Goal: Information Seeking & Learning: Find specific fact

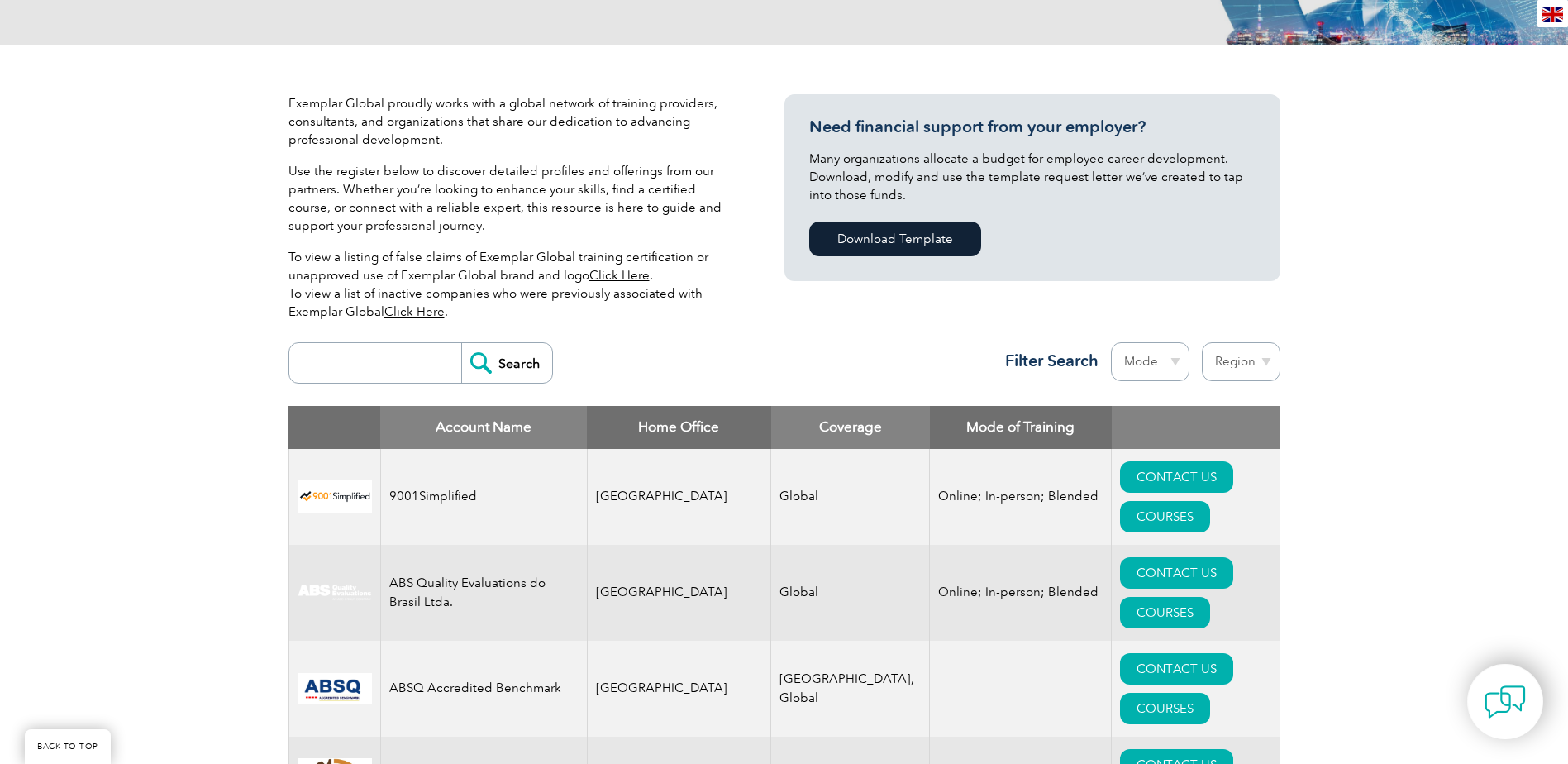
scroll to position [331, 0]
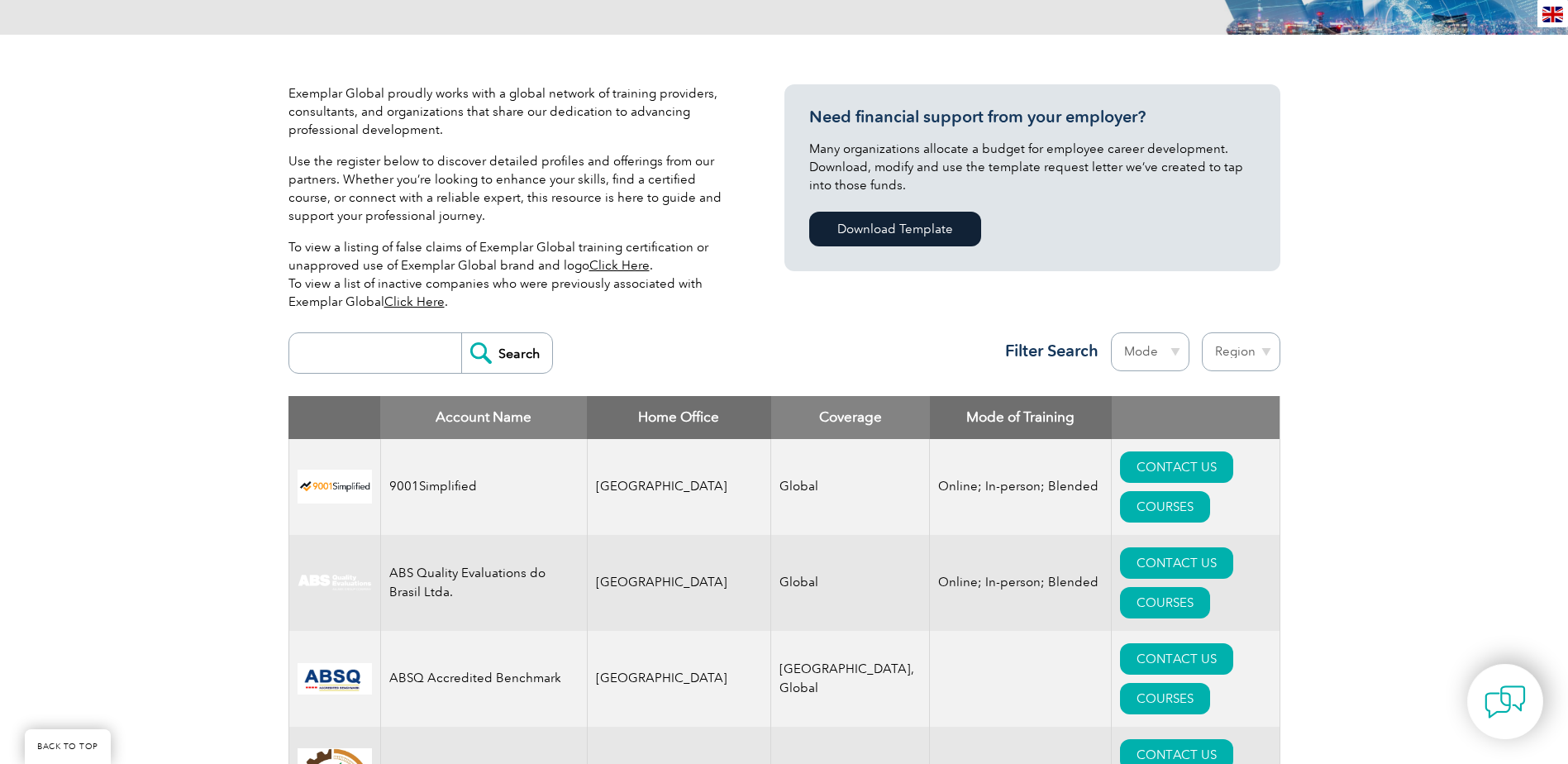
click at [1267, 355] on select "Region Australia Bahrain Bangladesh Brazil Canada Colombia Dominican Republic E…" at bounding box center [1241, 351] width 79 height 39
select select "[GEOGRAPHIC_DATA]"
click at [1202, 332] on select "Region Australia Bahrain Bangladesh Brazil Canada Colombia Dominican Republic E…" at bounding box center [1241, 351] width 79 height 39
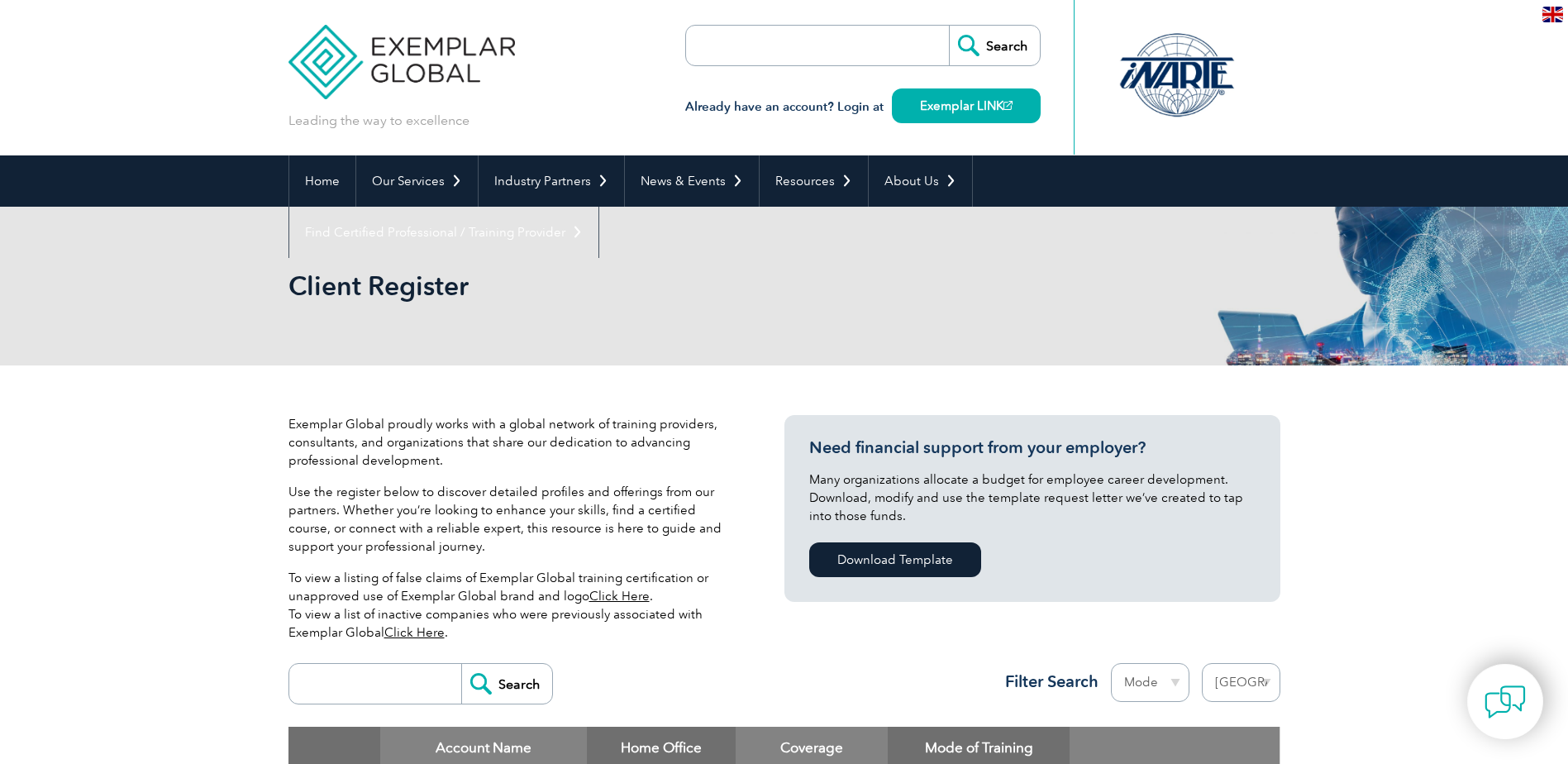
select select "[GEOGRAPHIC_DATA]"
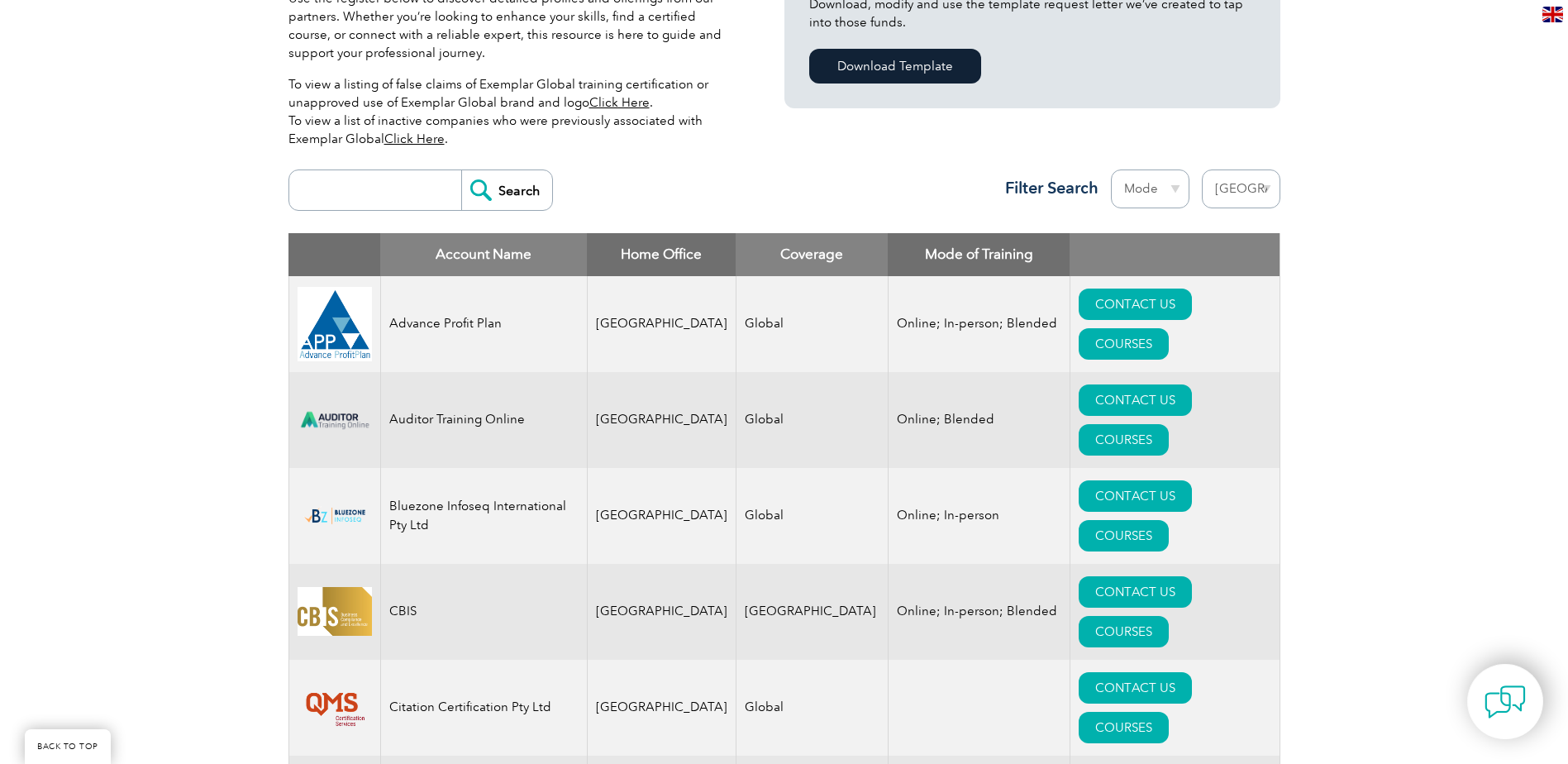
scroll to position [496, 0]
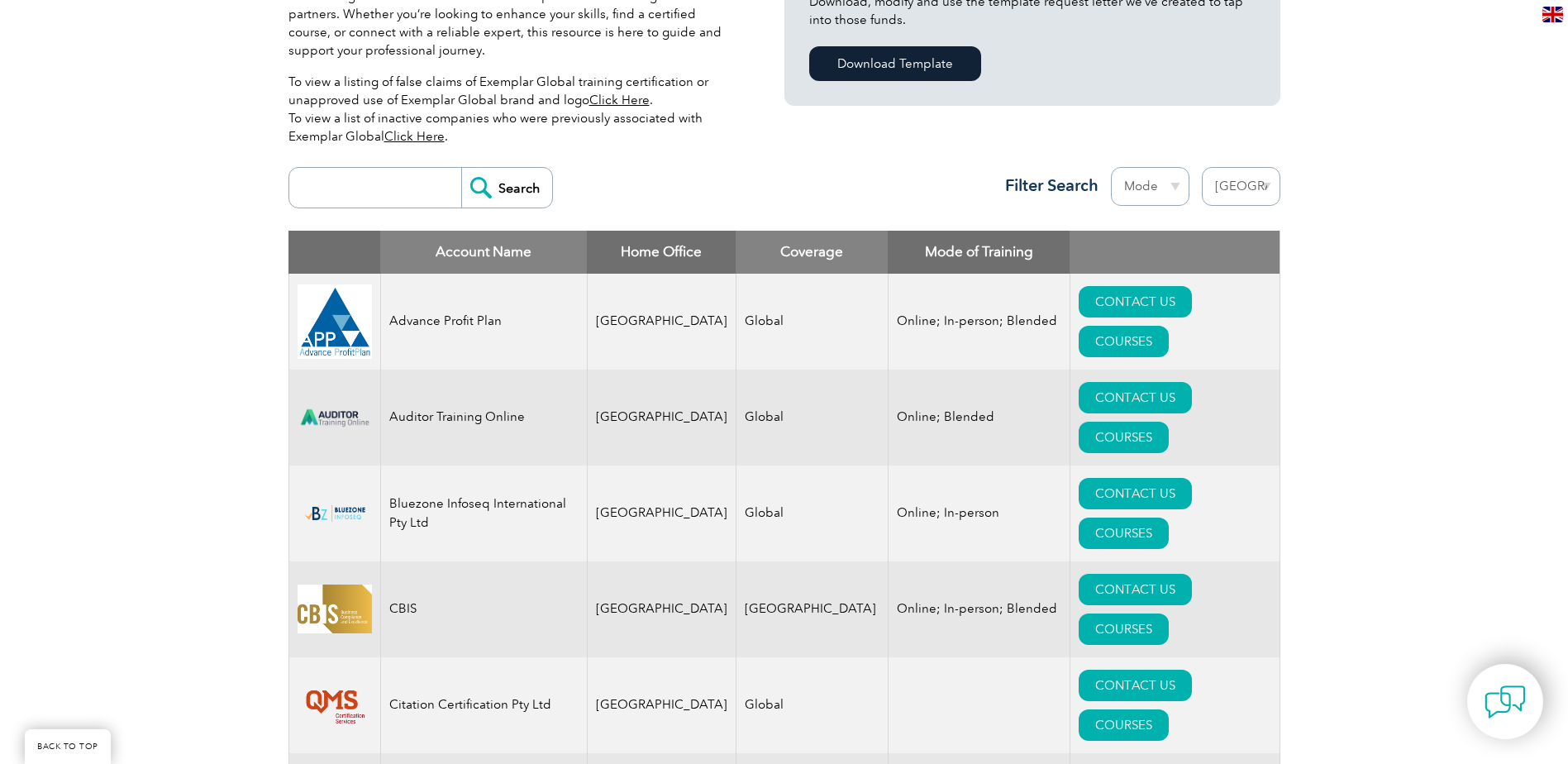
click at [324, 197] on input "search" at bounding box center [379, 188] width 164 height 40
paste input "NFSA Level 4 Auditor training"
type input "NFSA Level 4 Auditor training"
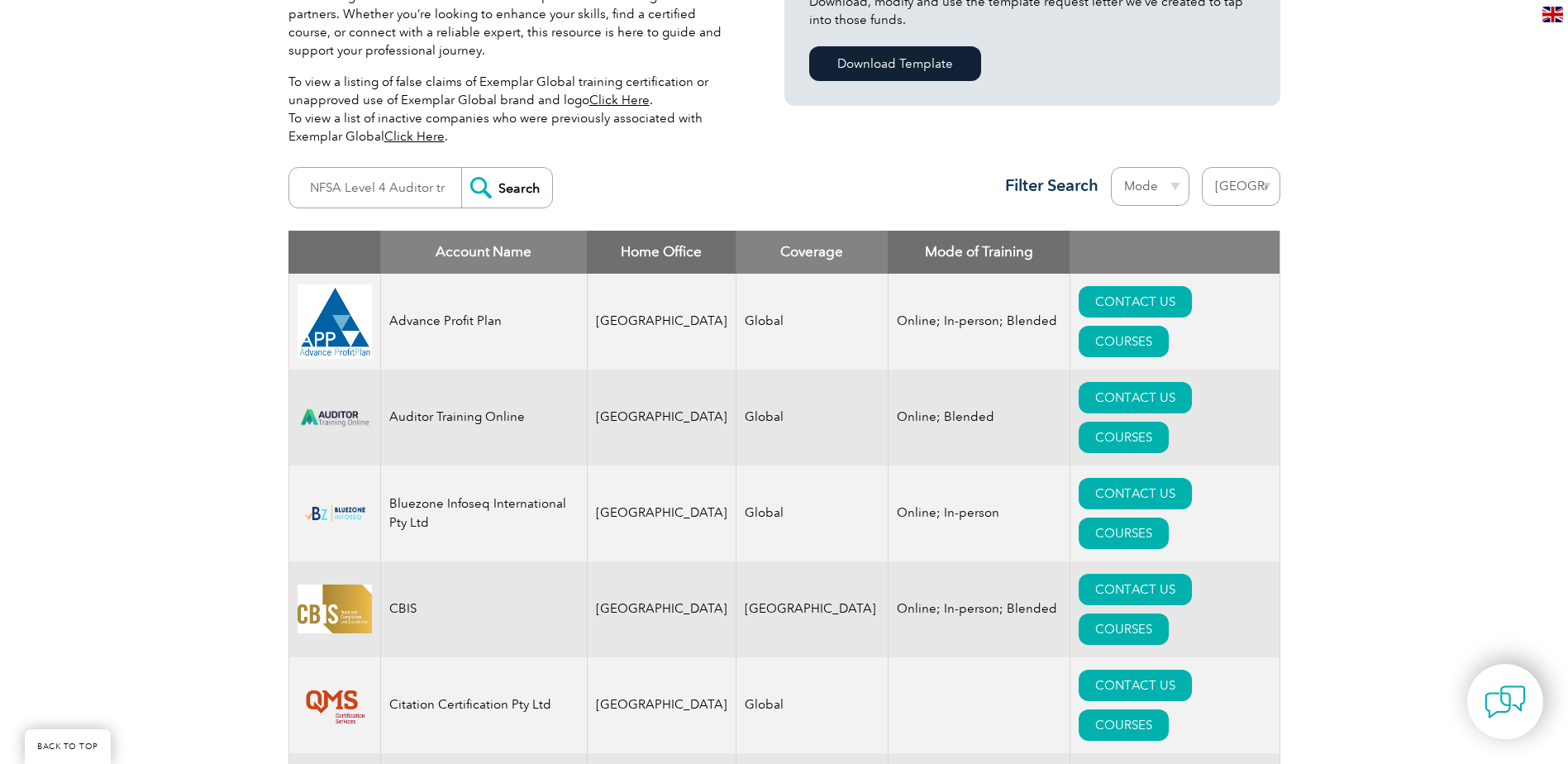
click at [481, 192] on input "Search" at bounding box center [506, 188] width 91 height 40
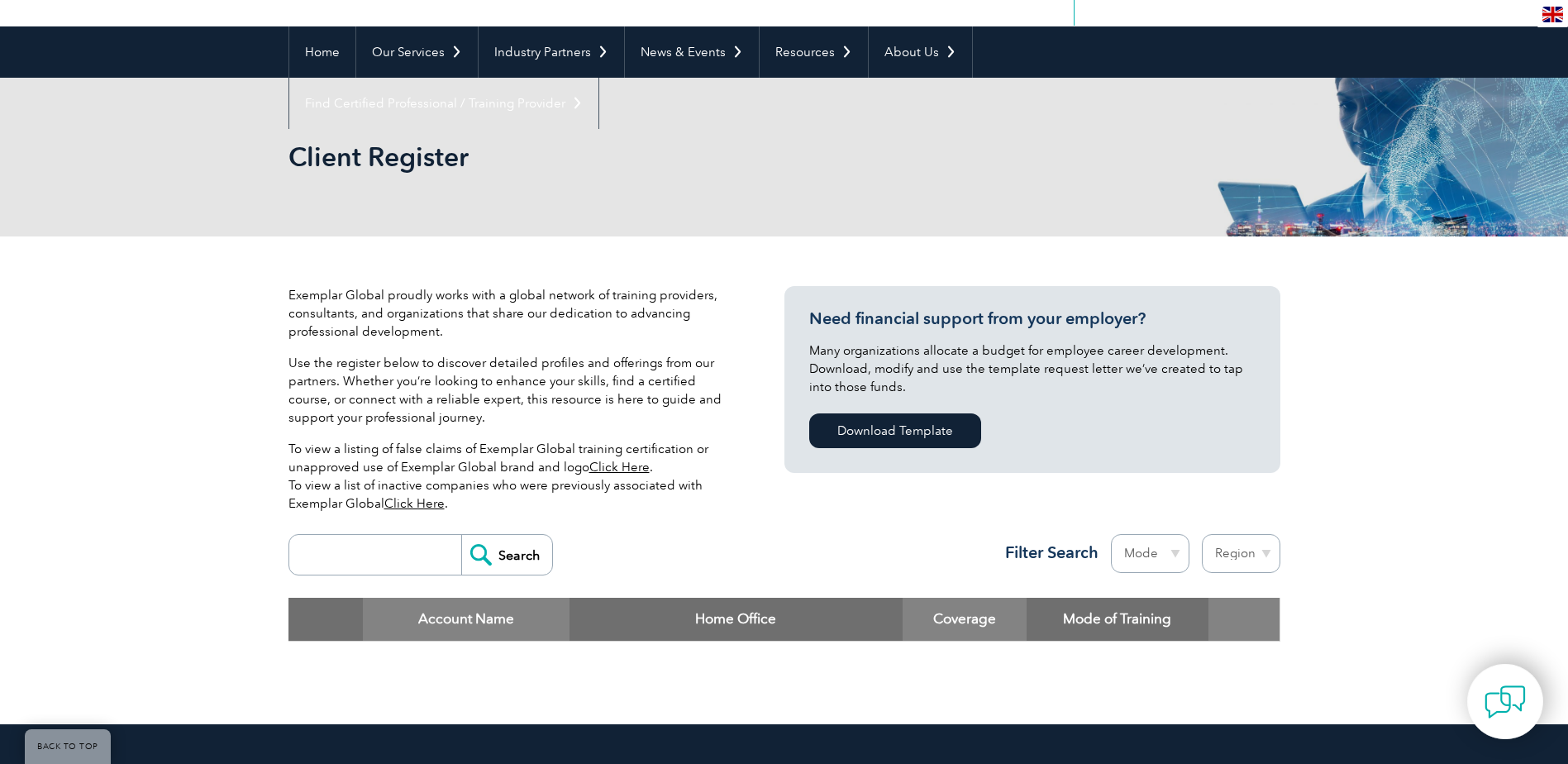
scroll to position [166, 0]
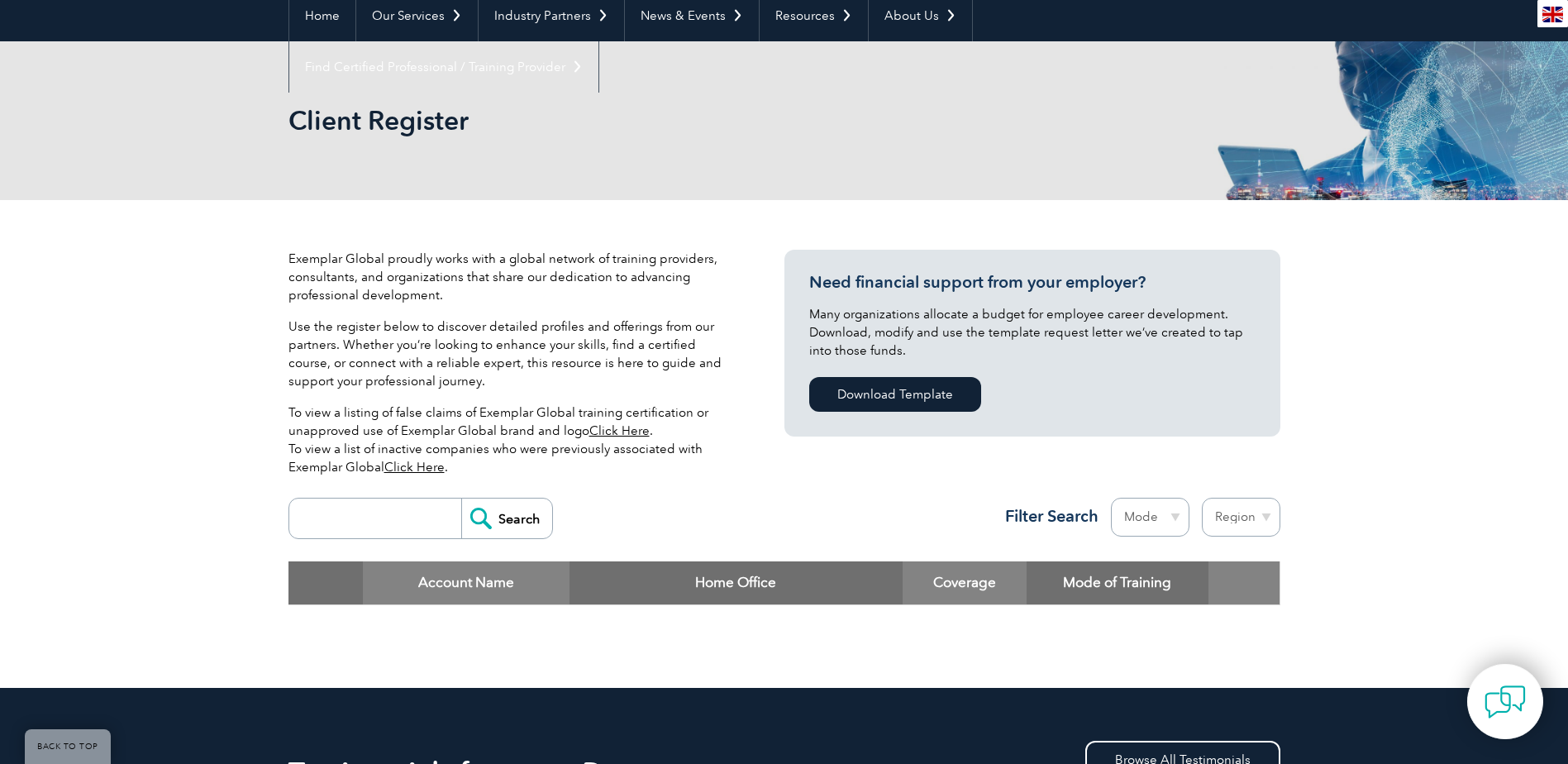
click at [354, 518] on input "search" at bounding box center [379, 518] width 164 height 40
type input "NFSA"
click at [461, 498] on input "Search" at bounding box center [506, 518] width 91 height 40
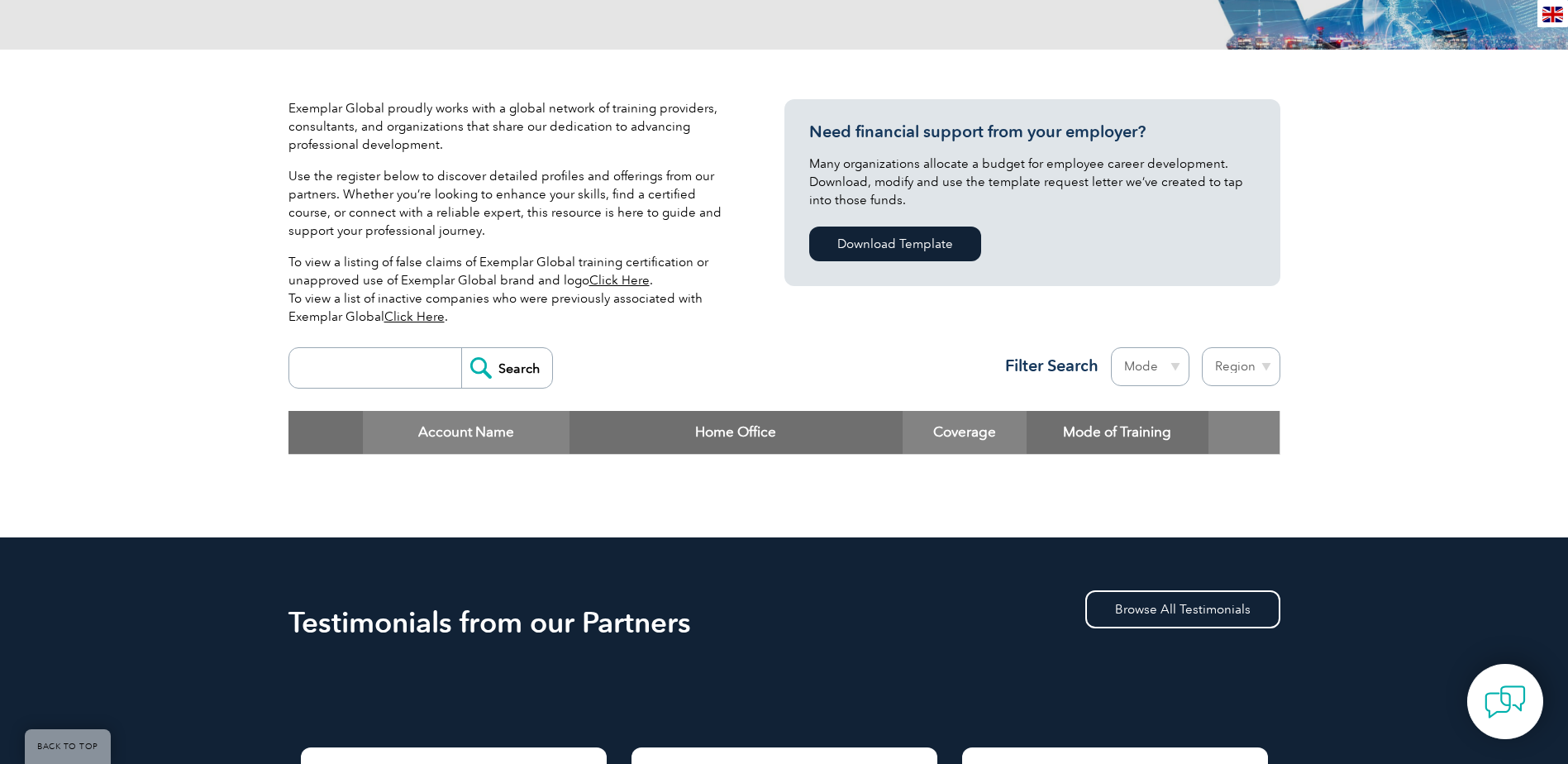
scroll to position [331, 0]
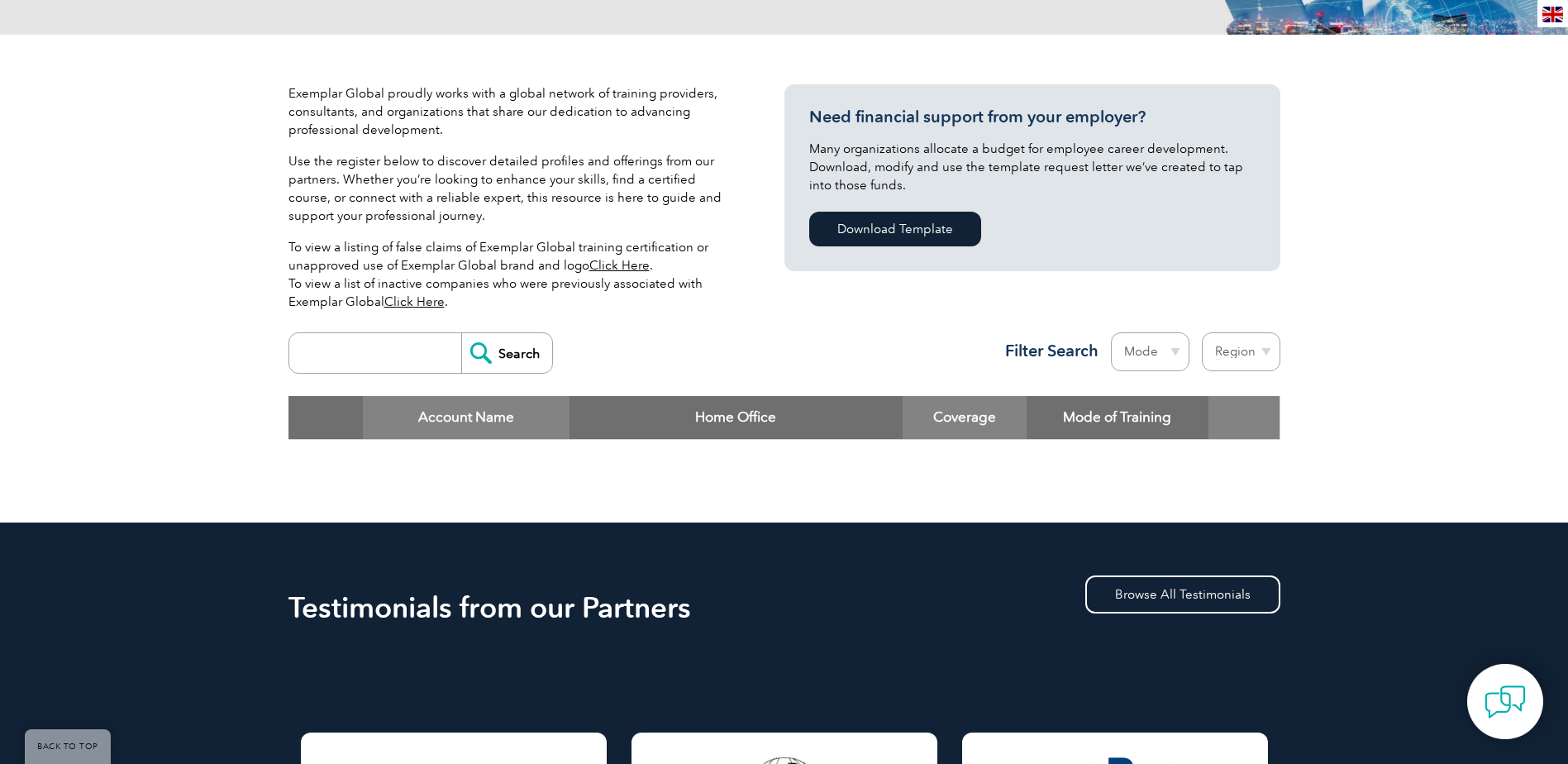
click at [468, 360] on input "Search" at bounding box center [506, 352] width 91 height 40
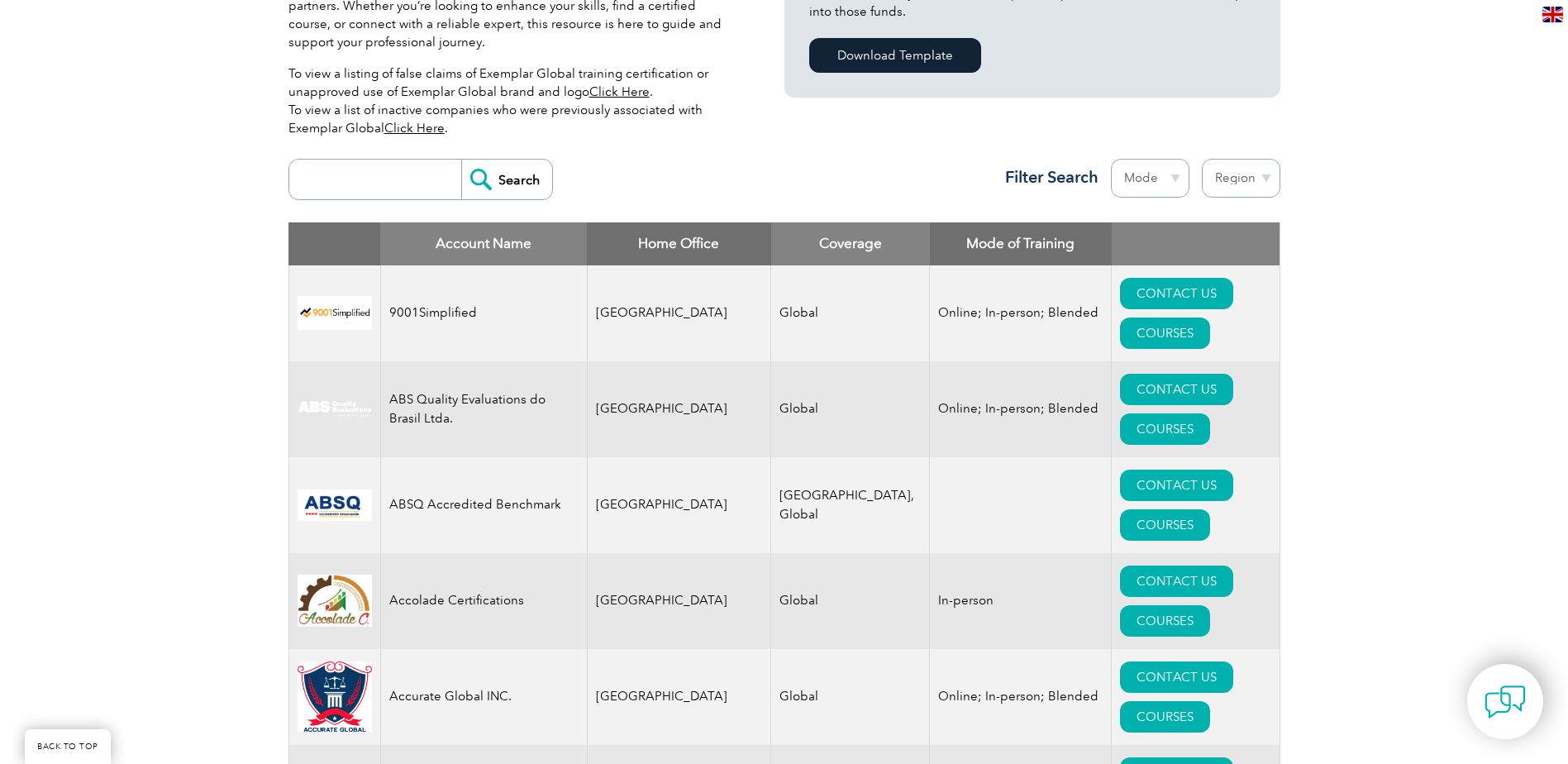
scroll to position [496, 0]
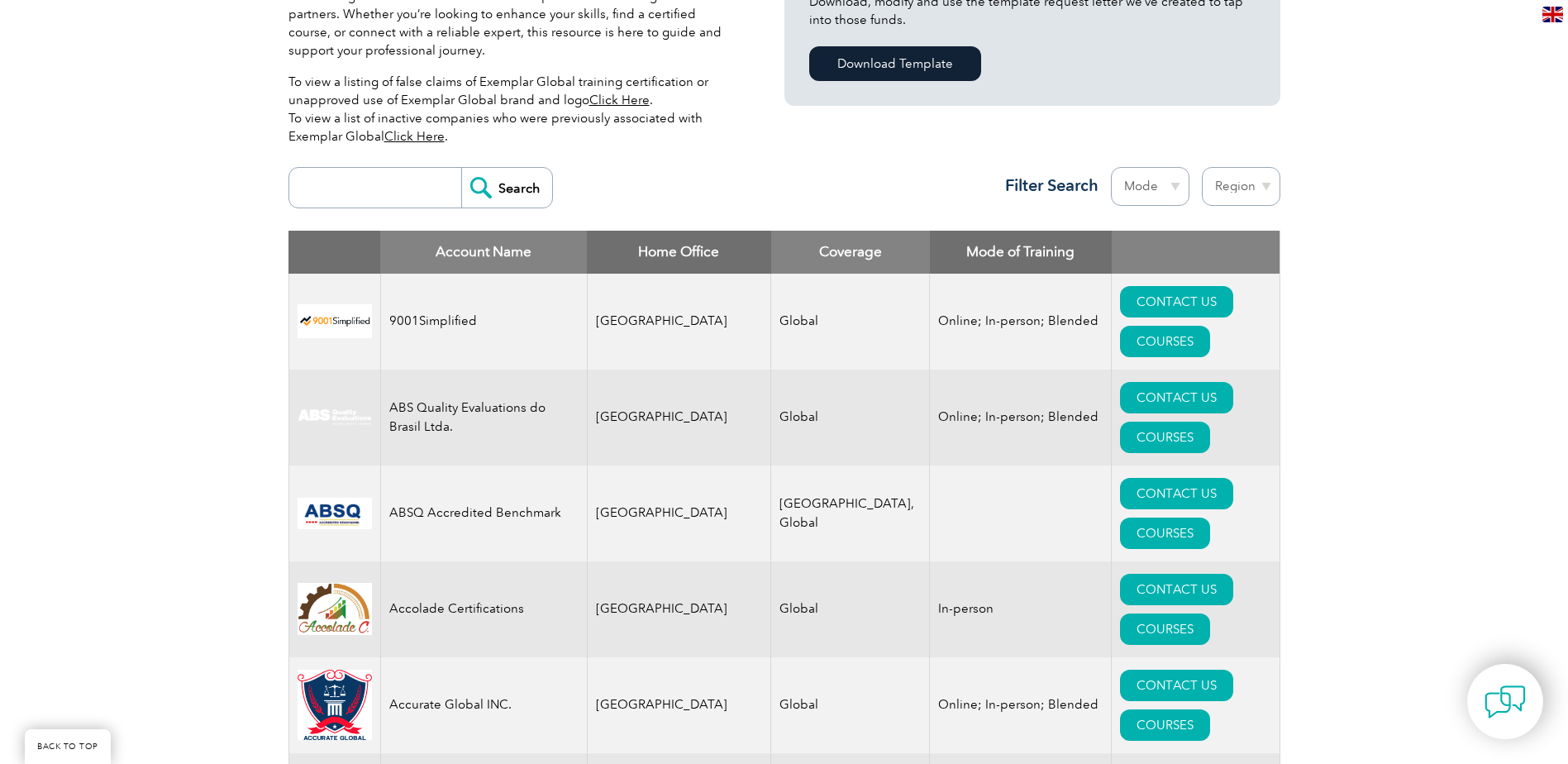
click at [1251, 185] on select "Region Australia Bahrain Bangladesh Brazil Canada Colombia Dominican Republic E…" at bounding box center [1241, 187] width 79 height 39
select select "[GEOGRAPHIC_DATA]"
click at [1202, 167] on select "Region Australia Bahrain Bangladesh Brazil Canada Colombia Dominican Republic E…" at bounding box center [1241, 187] width 79 height 39
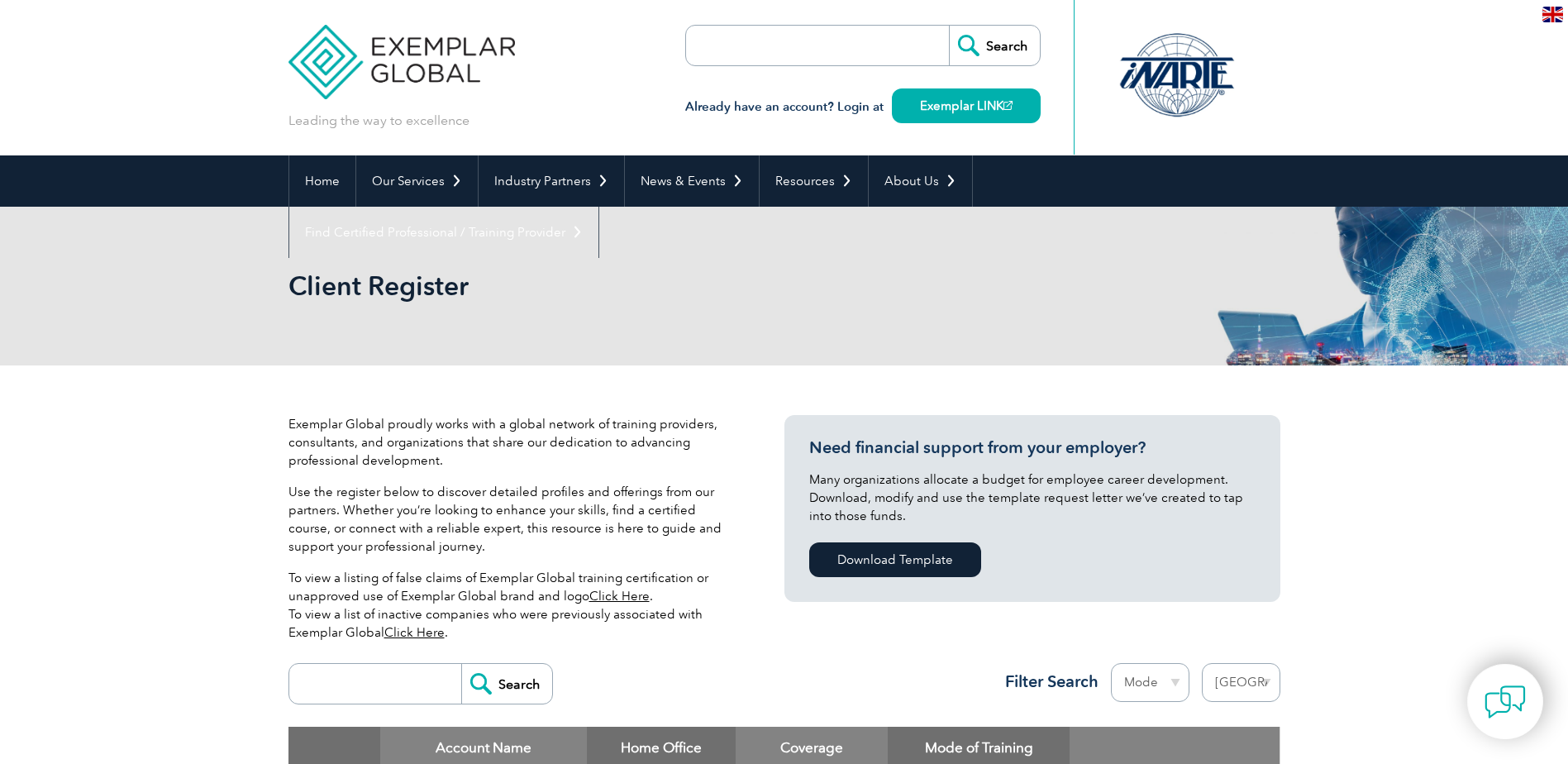
select select "[GEOGRAPHIC_DATA]"
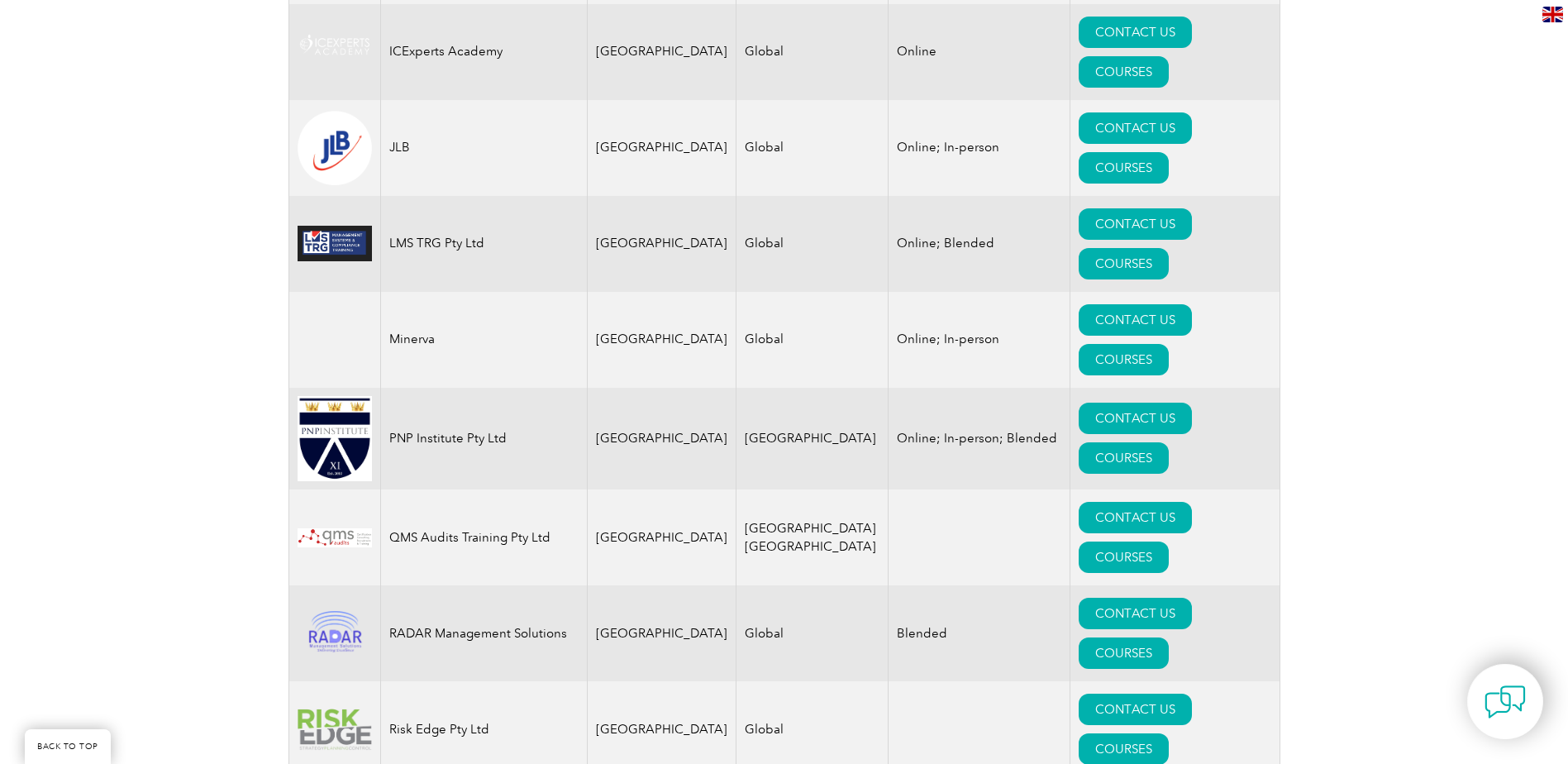
scroll to position [1902, 0]
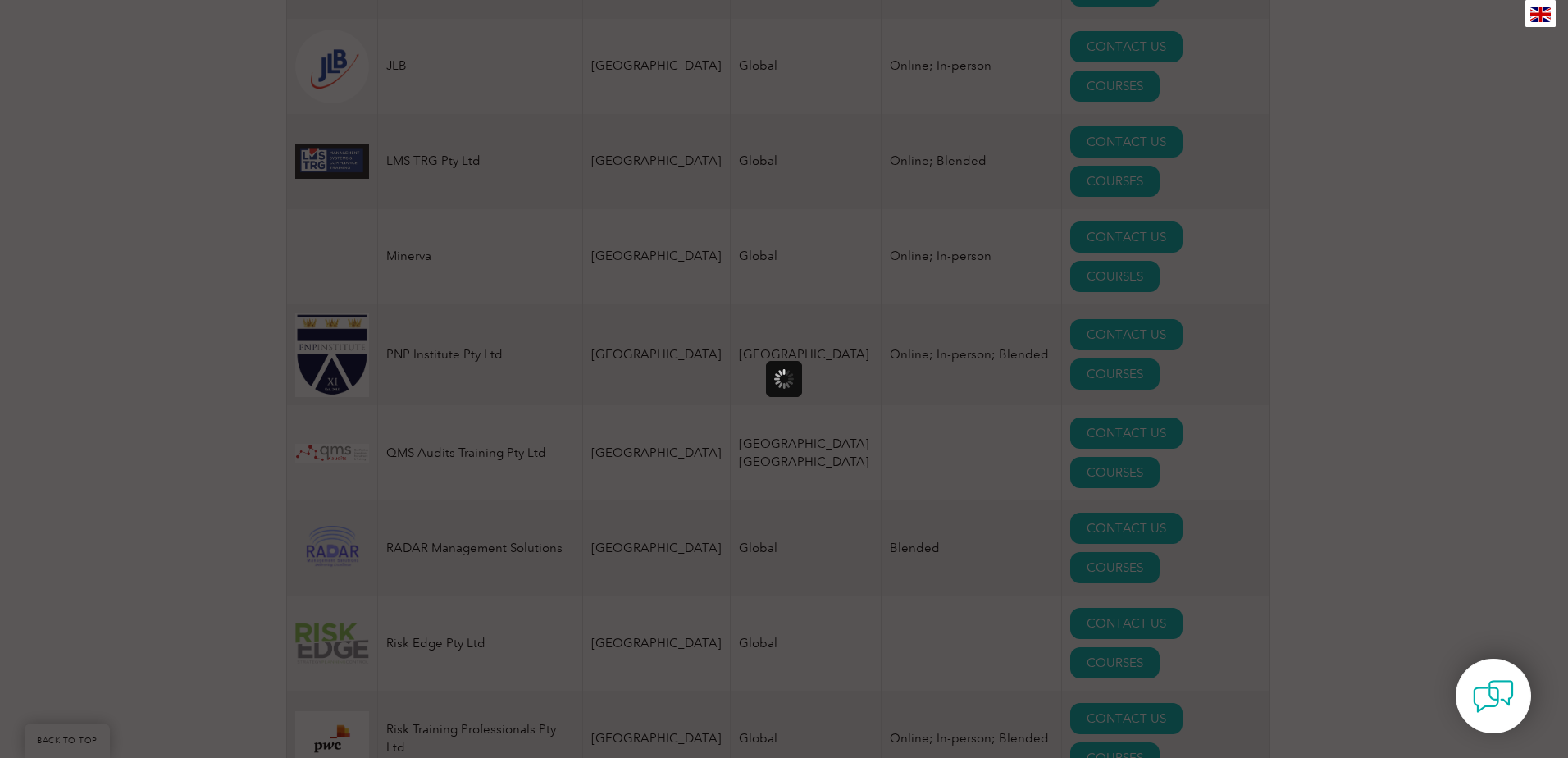
click at [206, 105] on div at bounding box center [784, 379] width 1568 height 758
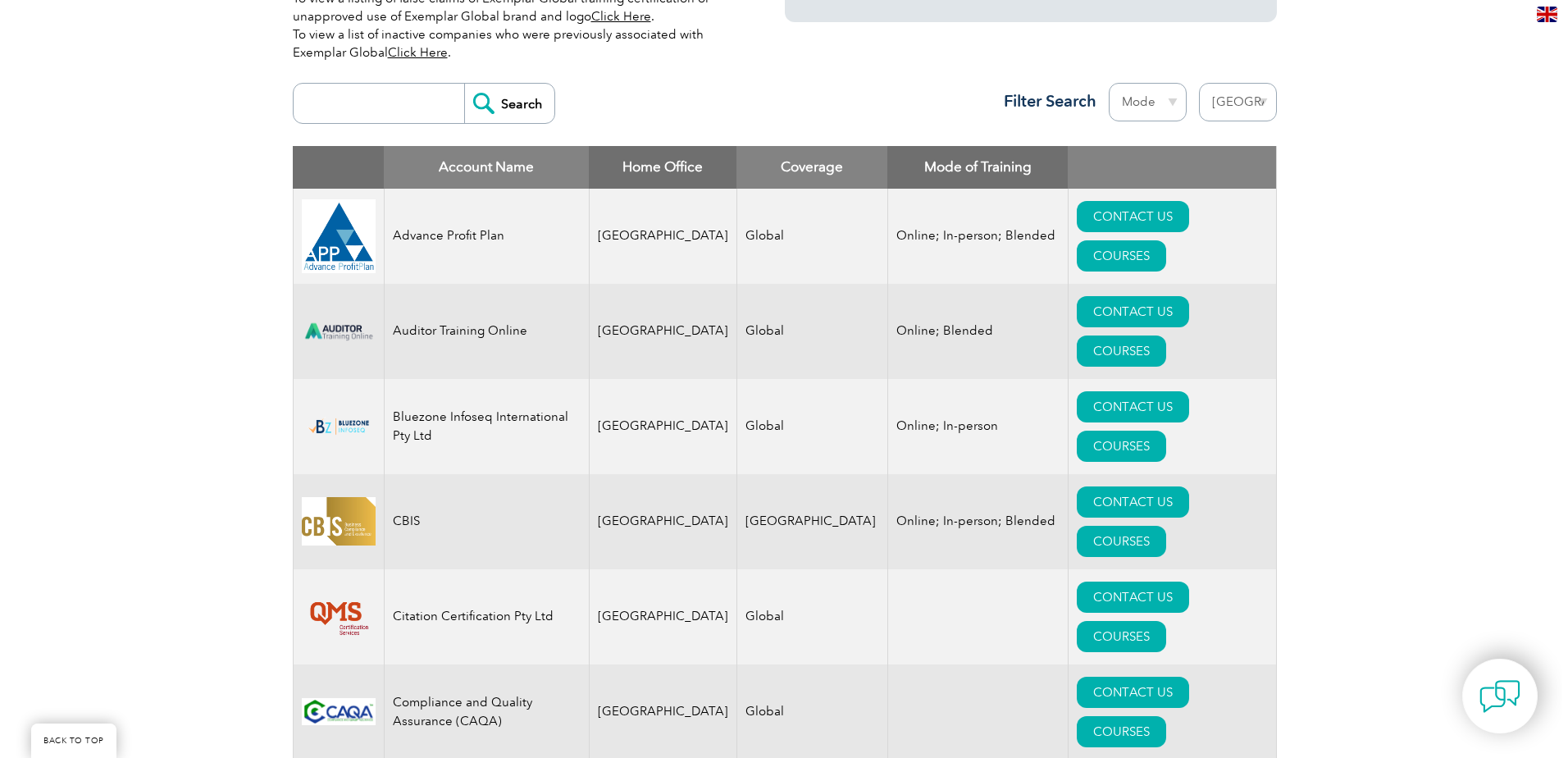
scroll to position [574, 0]
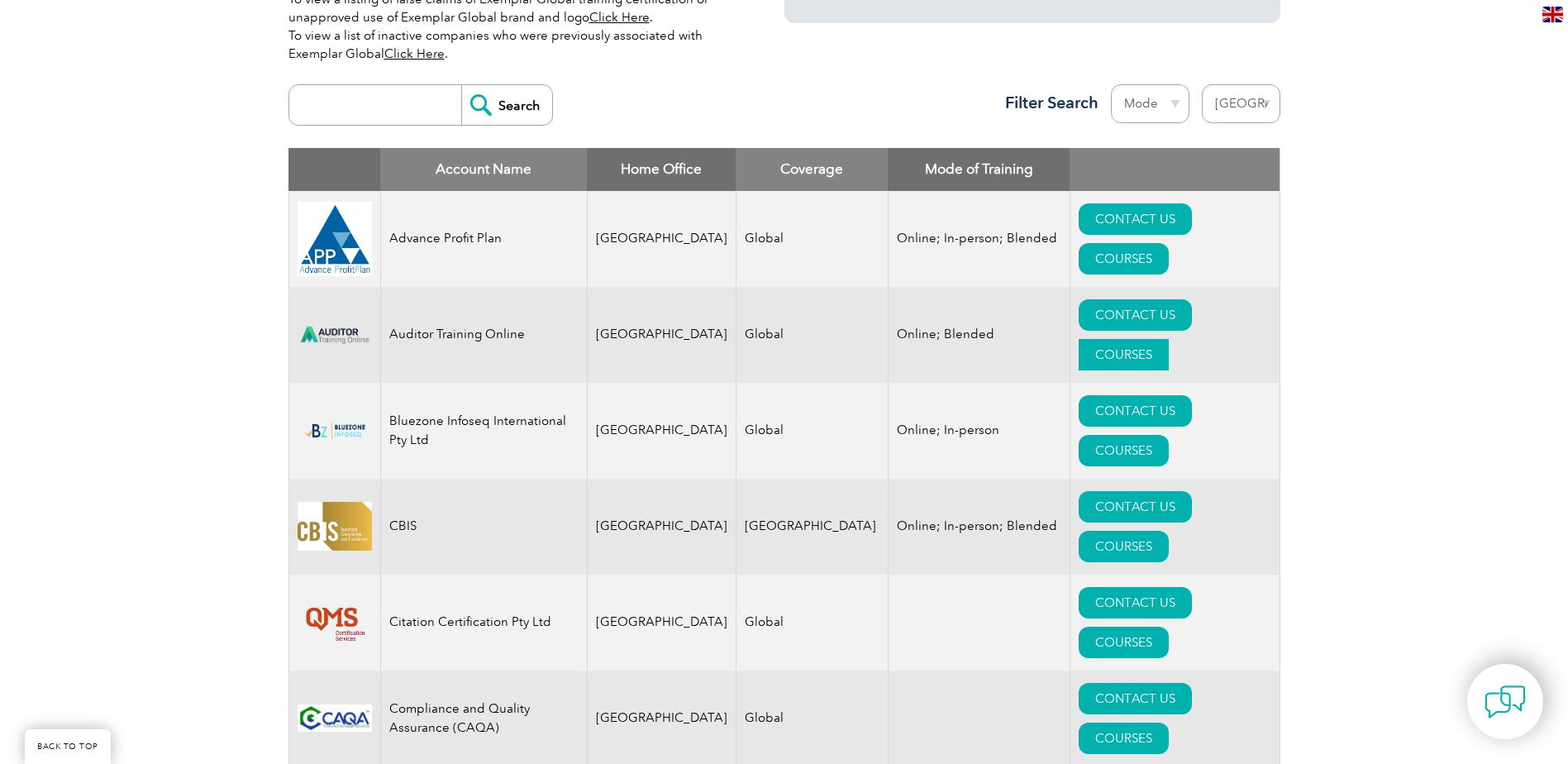
click at [1169, 339] on link "COURSES" at bounding box center [1124, 354] width 90 height 31
